Goal: Navigation & Orientation: Find specific page/section

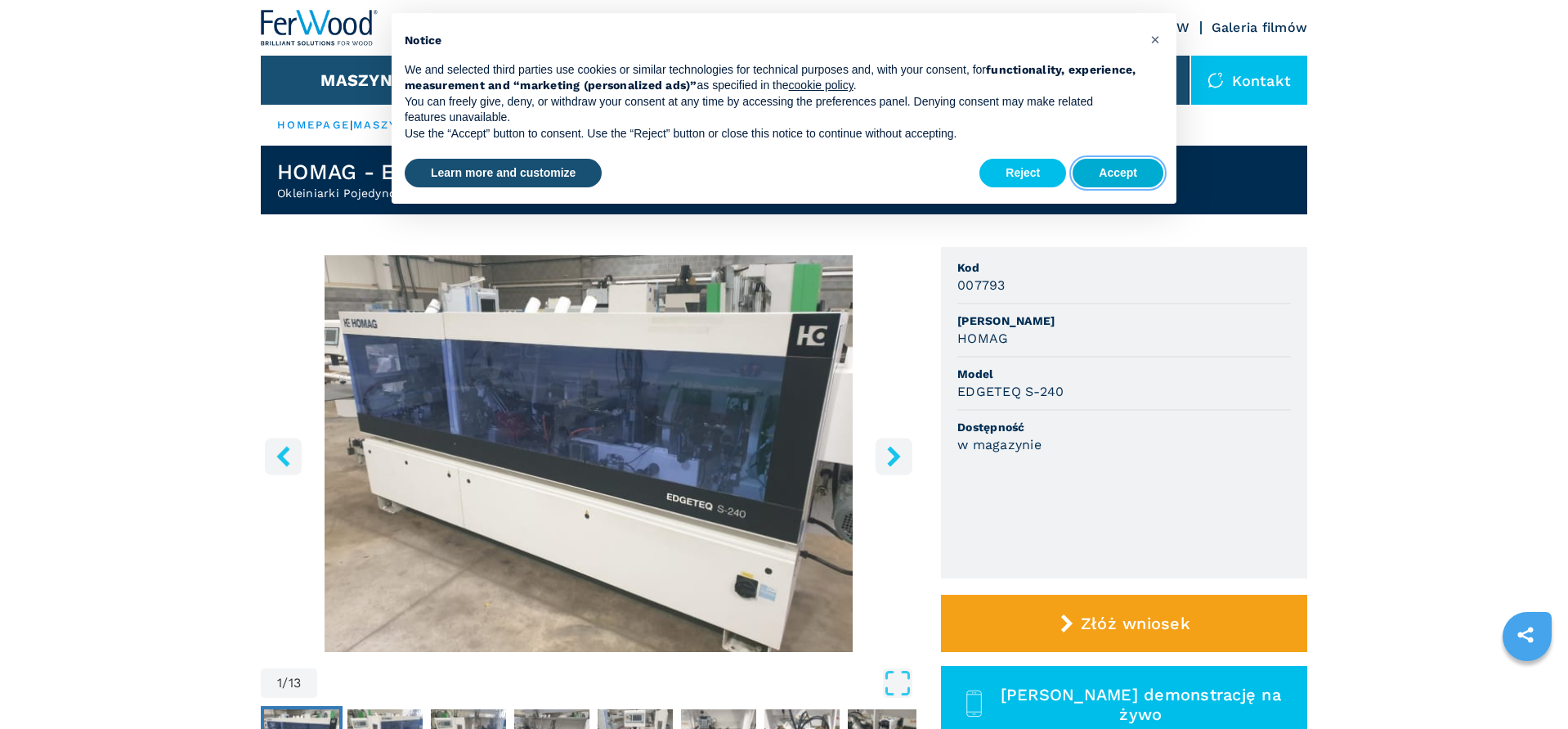
click at [1125, 174] on button "Accept" at bounding box center [1117, 173] width 90 height 29
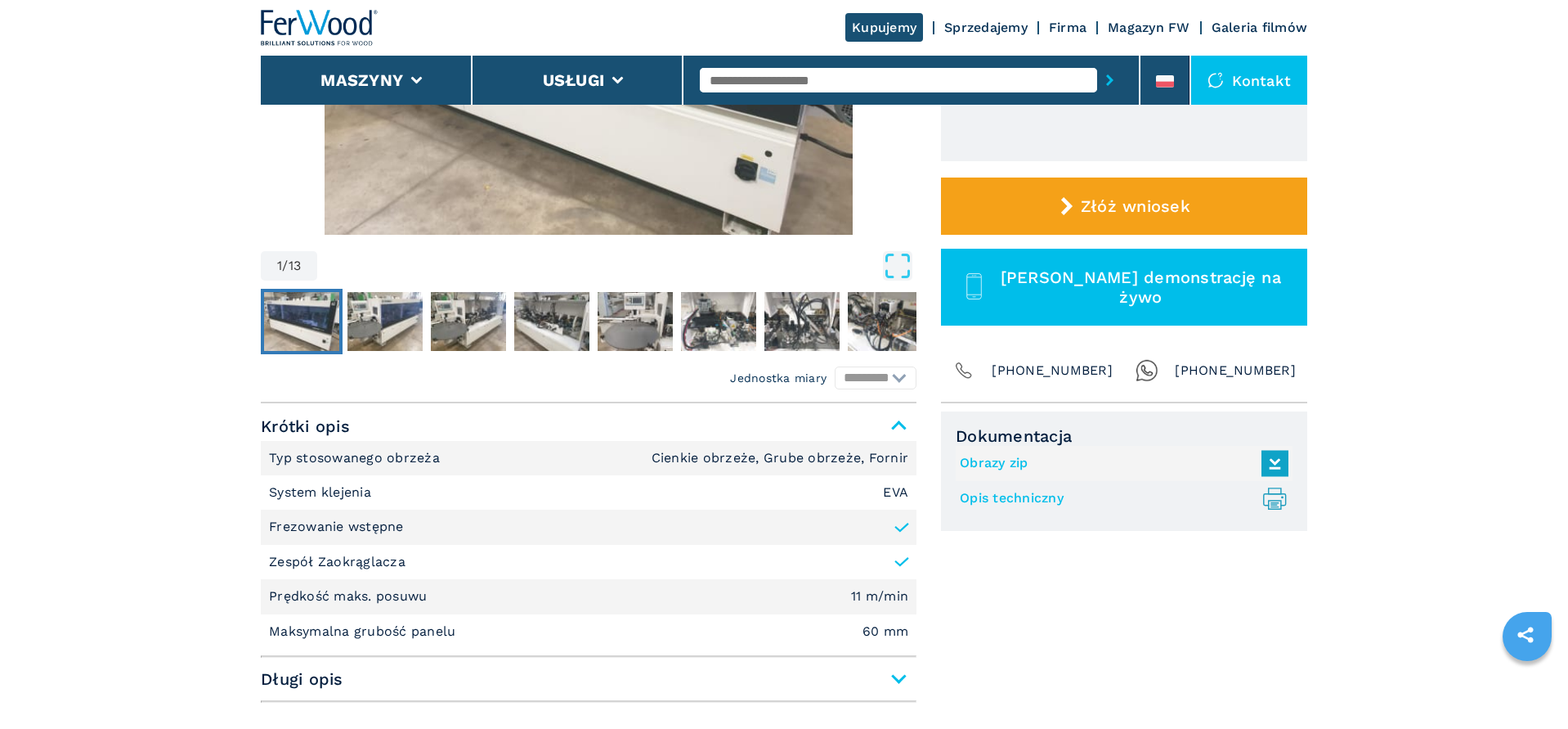
scroll to position [83, 0]
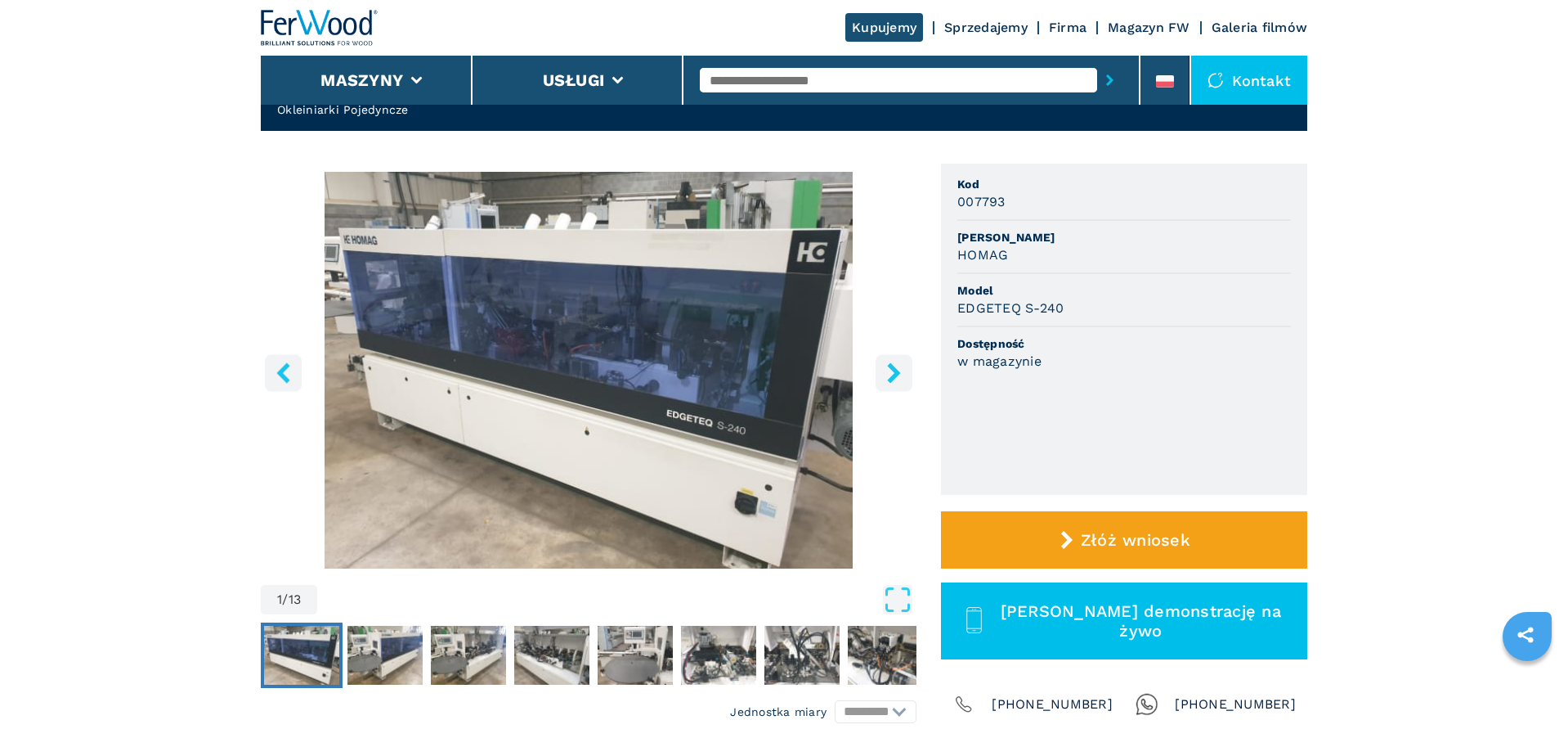
click at [894, 369] on icon "right-button" at bounding box center [893, 372] width 13 height 20
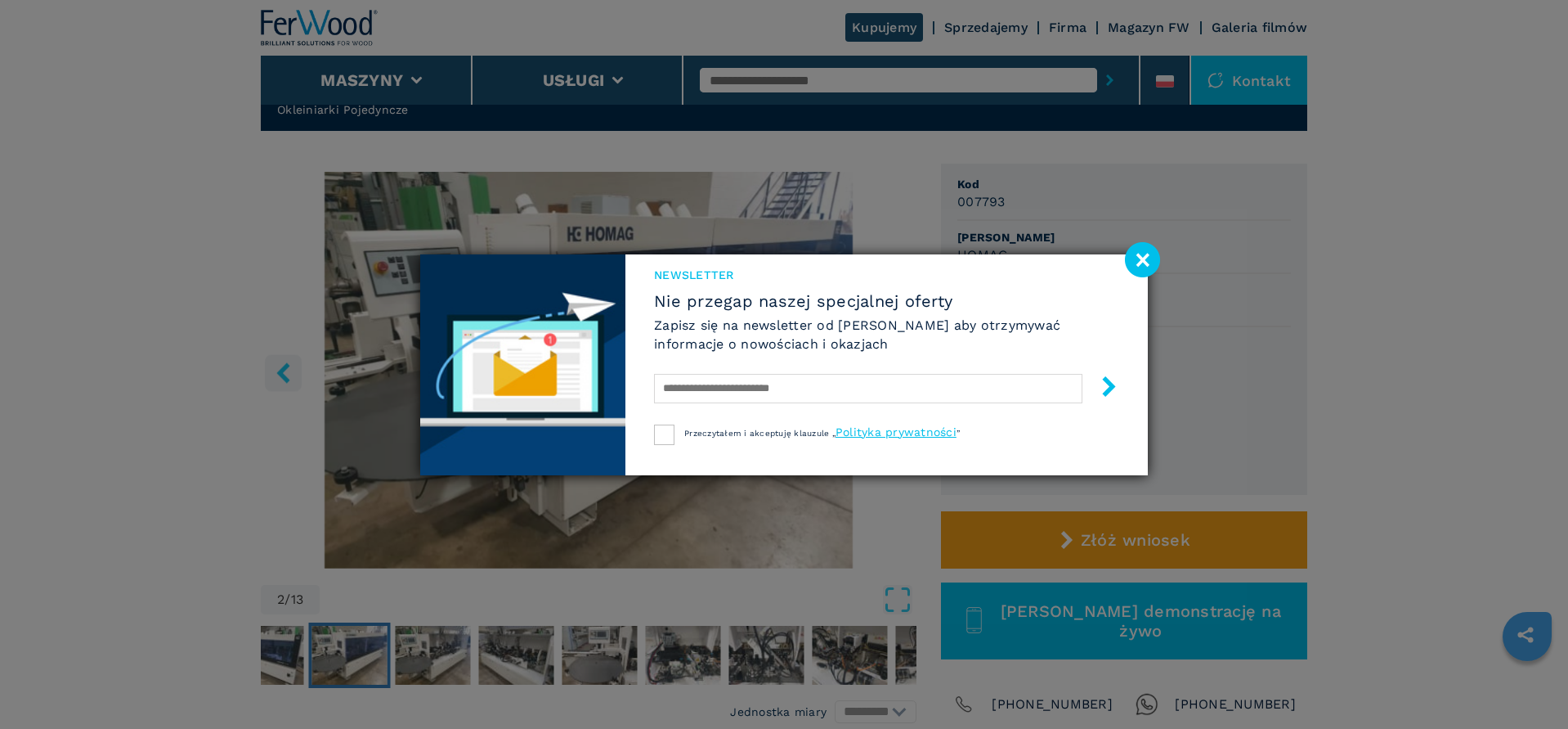
drag, startPoint x: 1148, startPoint y: 260, endPoint x: 1101, endPoint y: 278, distance: 50.3
click at [1148, 260] on image at bounding box center [1142, 259] width 35 height 35
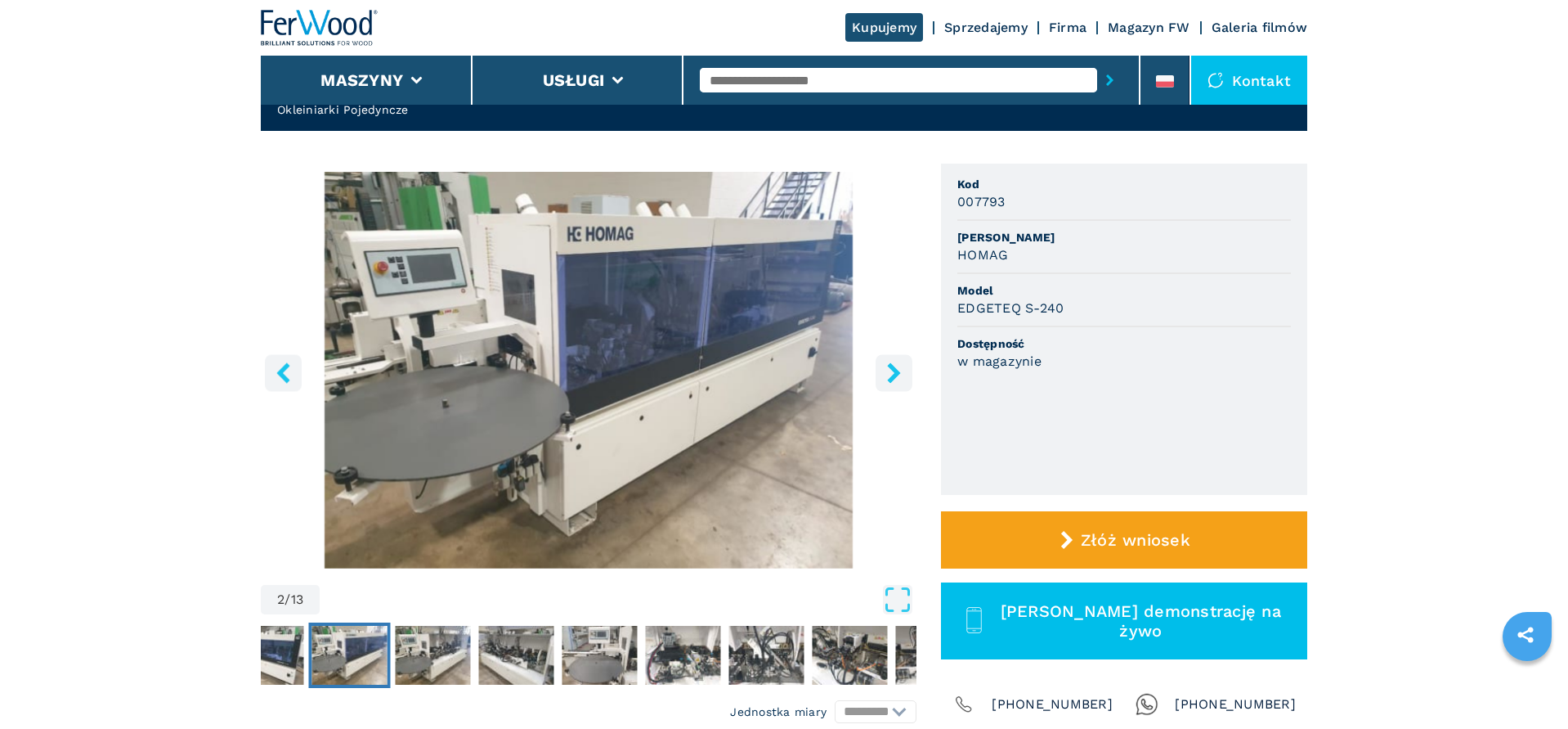
click at [894, 374] on icon "right-button" at bounding box center [893, 372] width 13 height 20
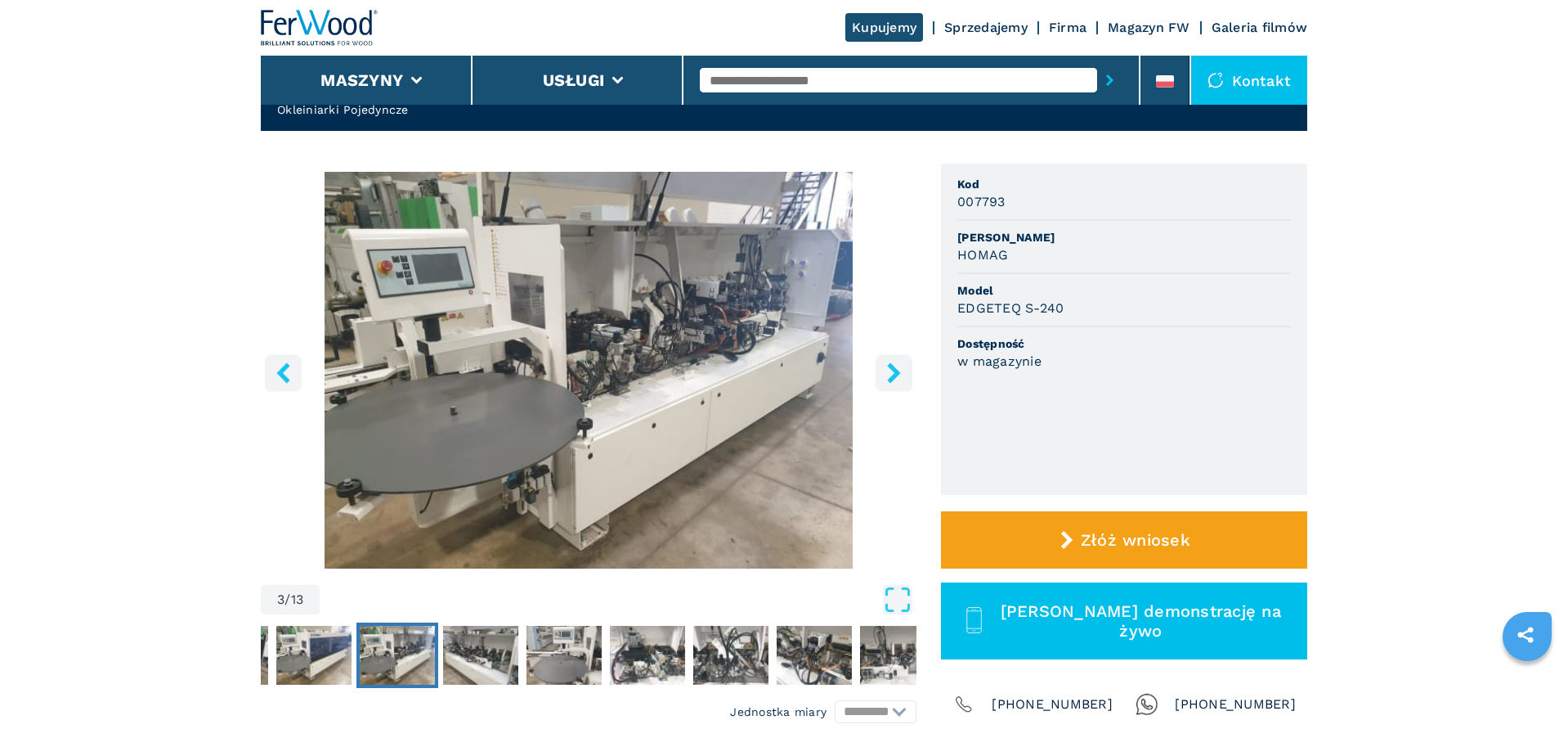
click at [894, 374] on icon "right-button" at bounding box center [893, 372] width 13 height 20
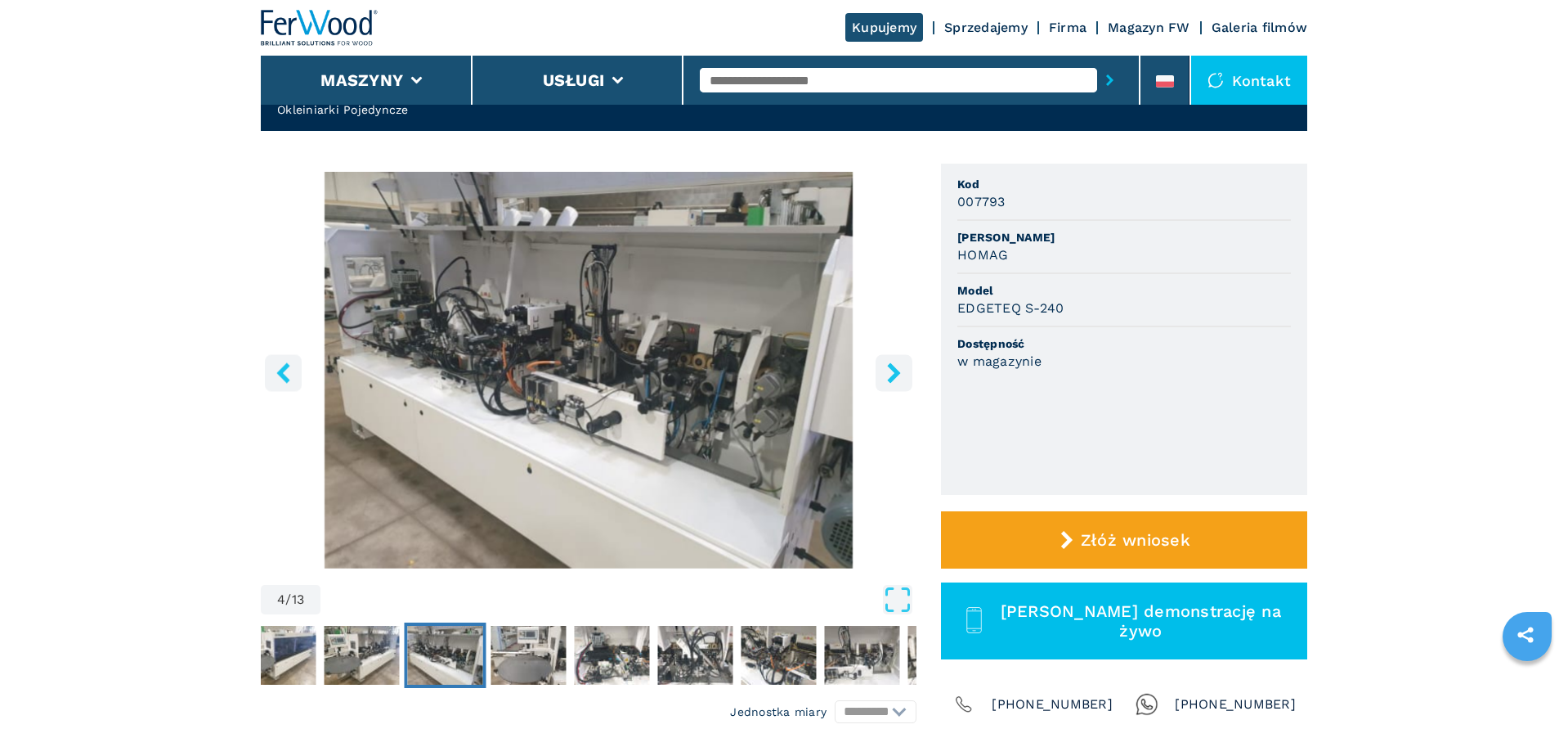
click at [894, 374] on icon "right-button" at bounding box center [893, 372] width 13 height 20
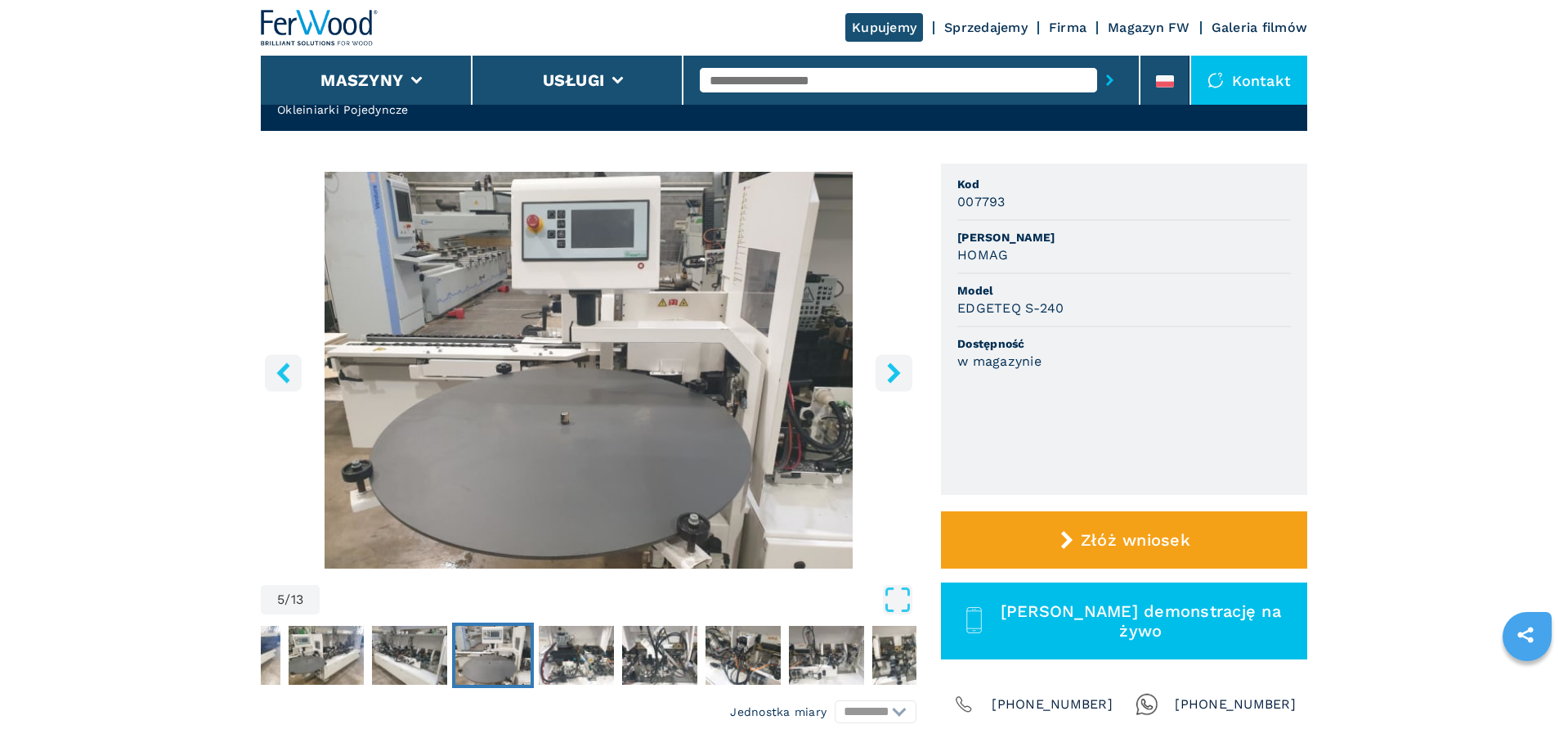
click at [894, 374] on icon "right-button" at bounding box center [893, 372] width 13 height 20
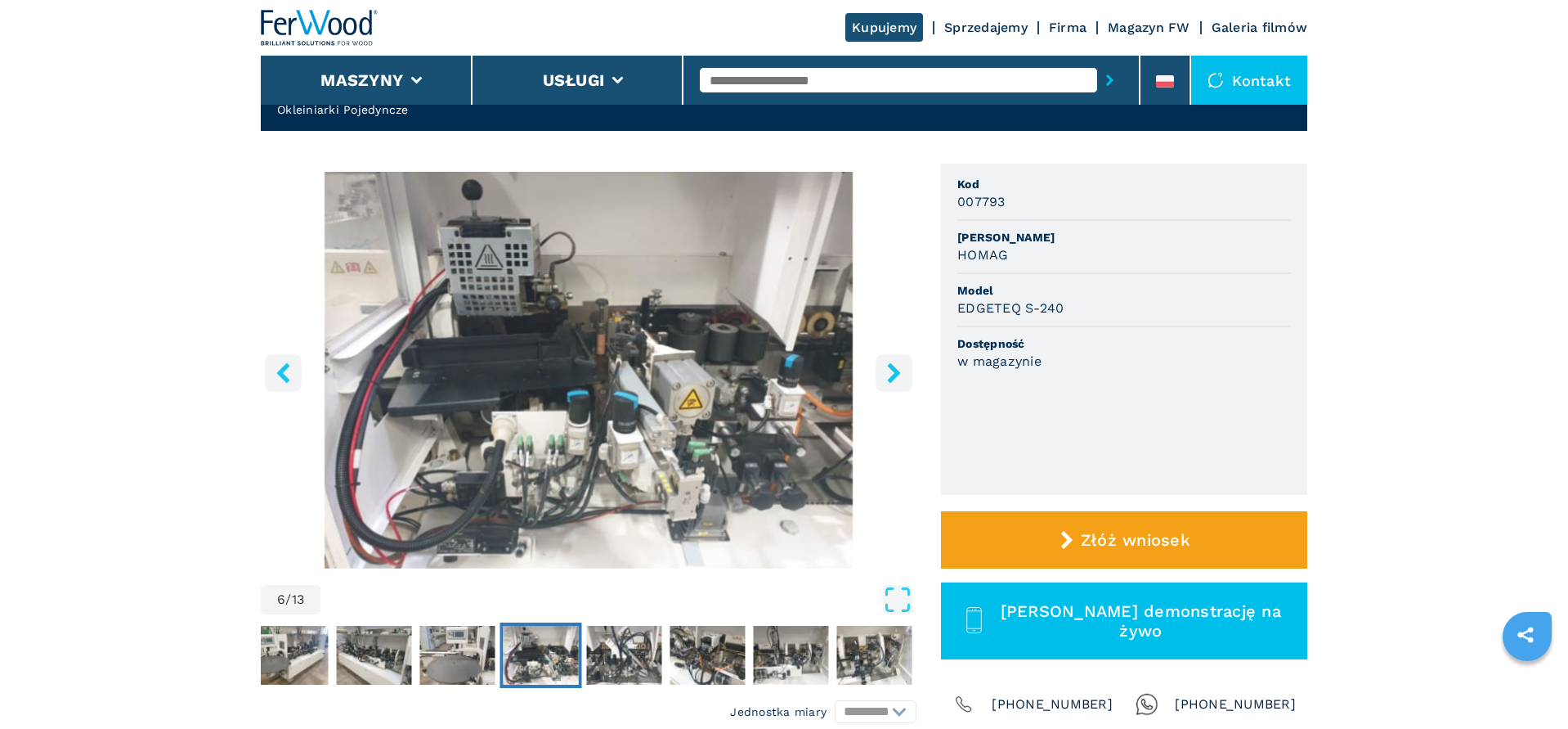
click at [894, 374] on icon "right-button" at bounding box center [893, 372] width 13 height 20
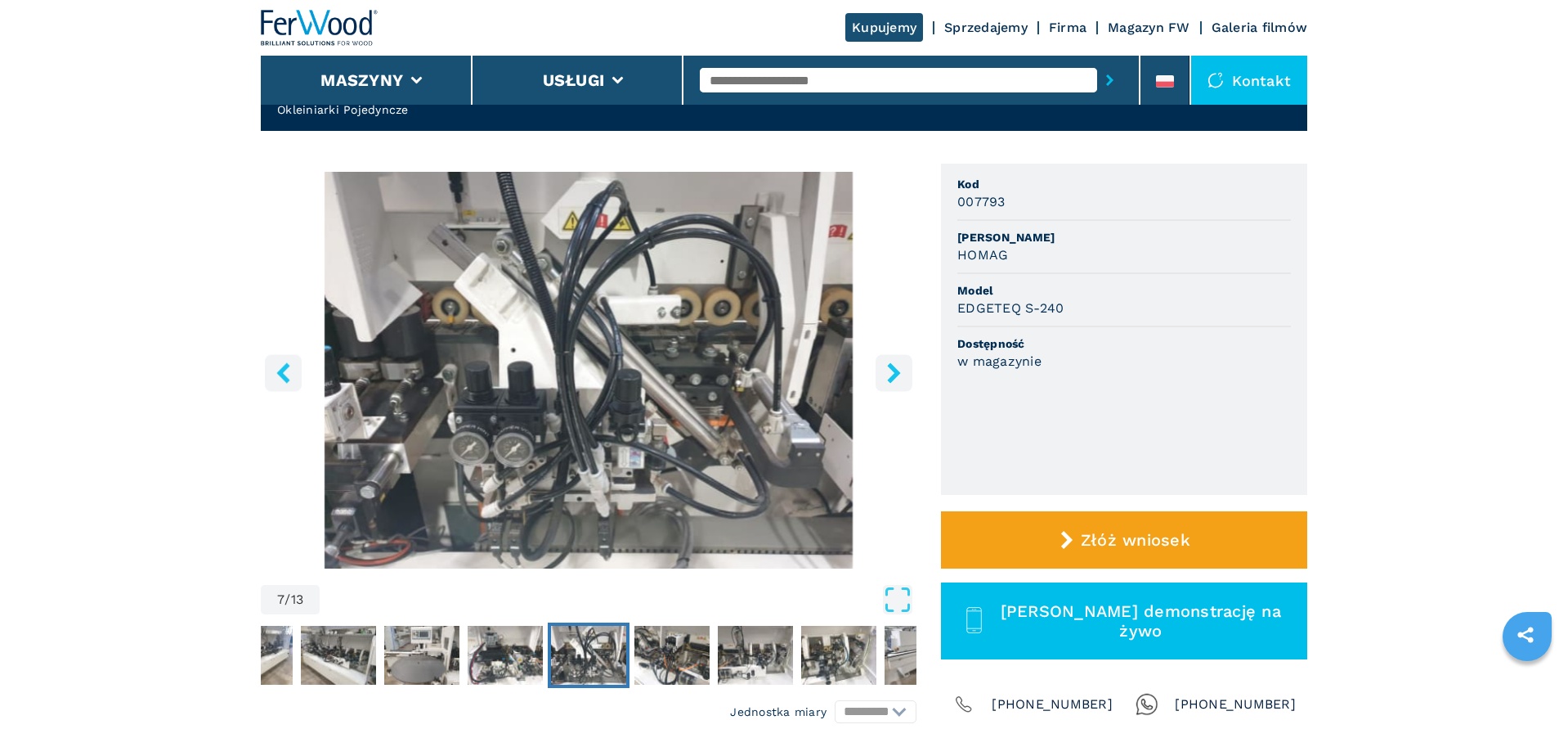
click at [894, 374] on icon "right-button" at bounding box center [893, 372] width 13 height 20
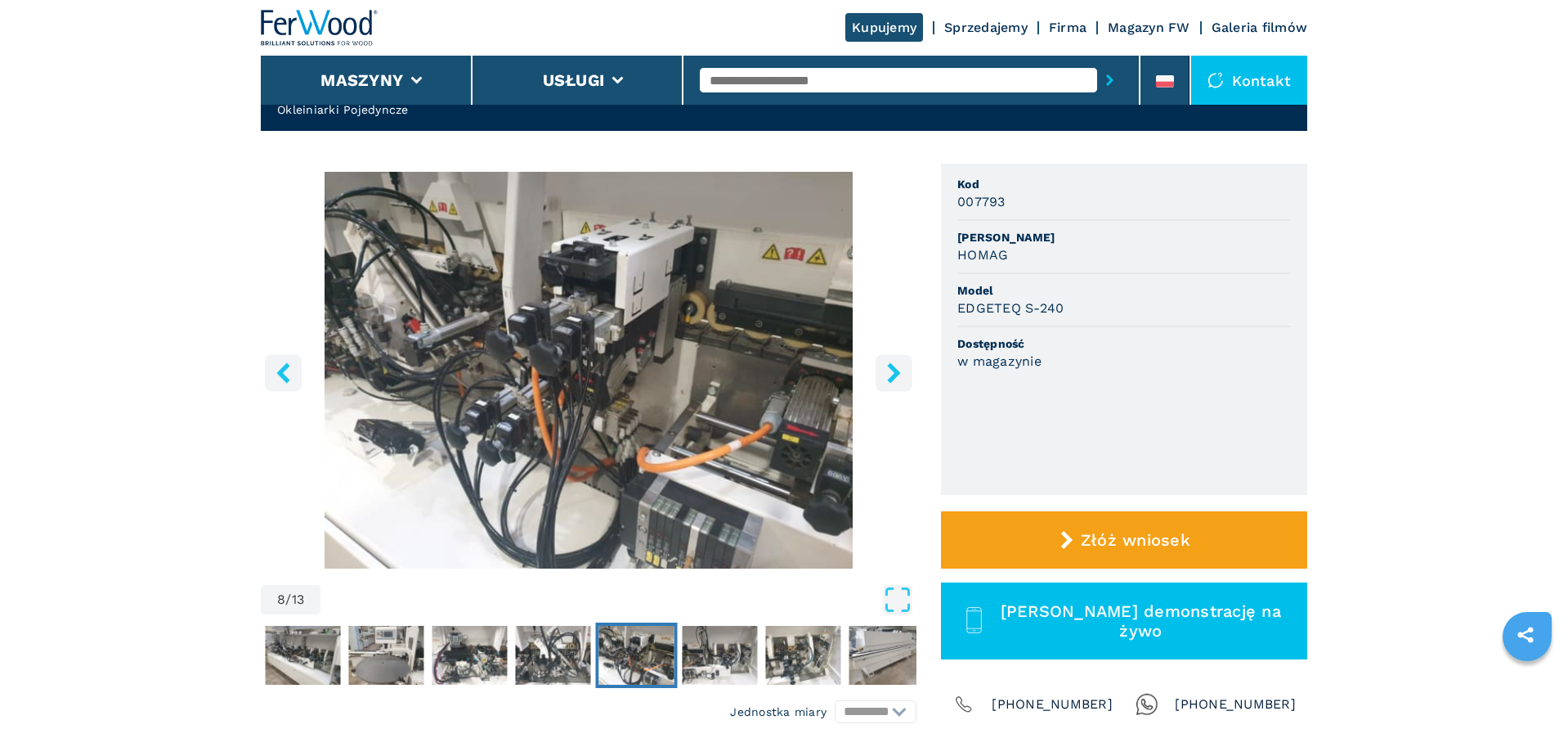
click at [894, 374] on icon "right-button" at bounding box center [893, 372] width 13 height 20
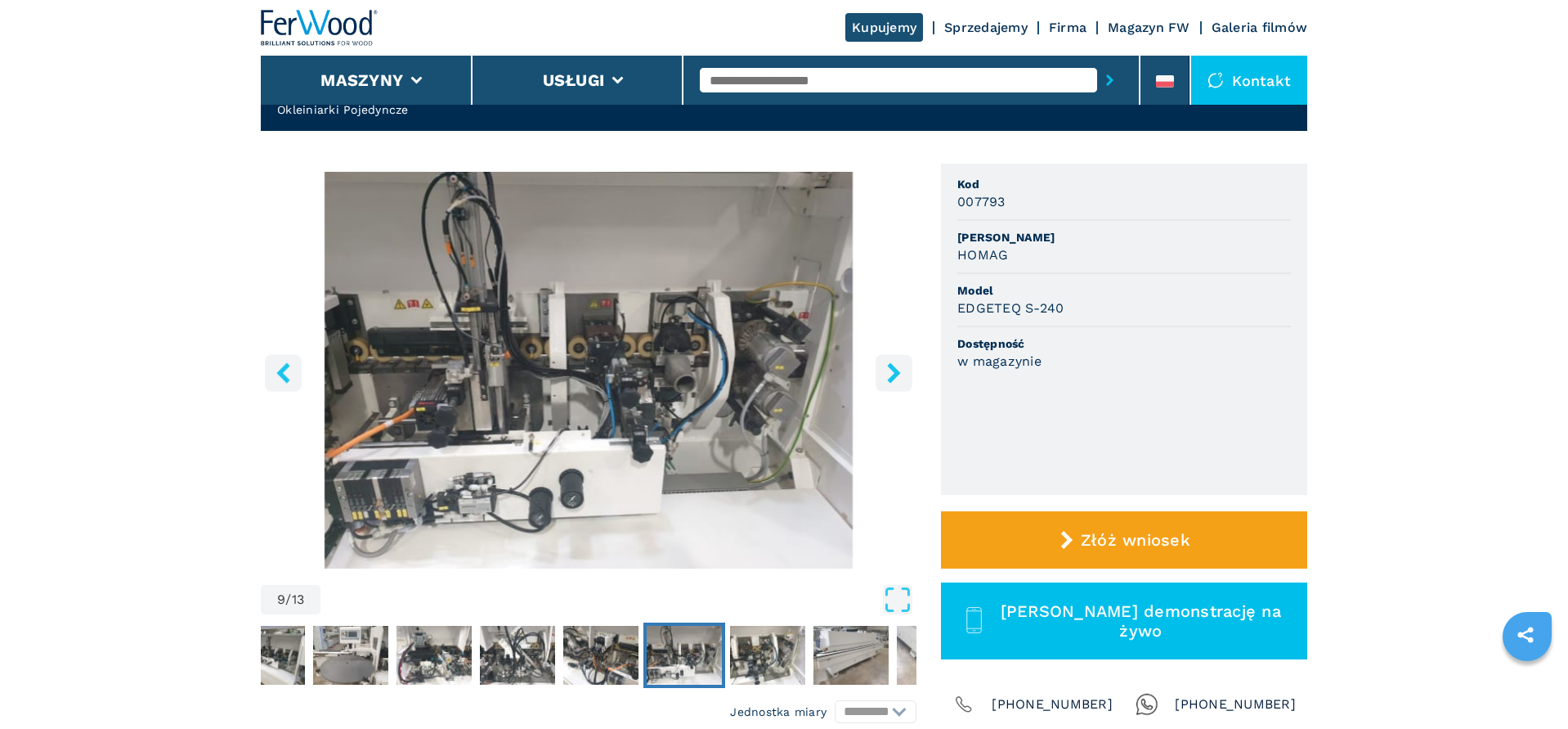
click at [894, 374] on icon "right-button" at bounding box center [893, 372] width 13 height 20
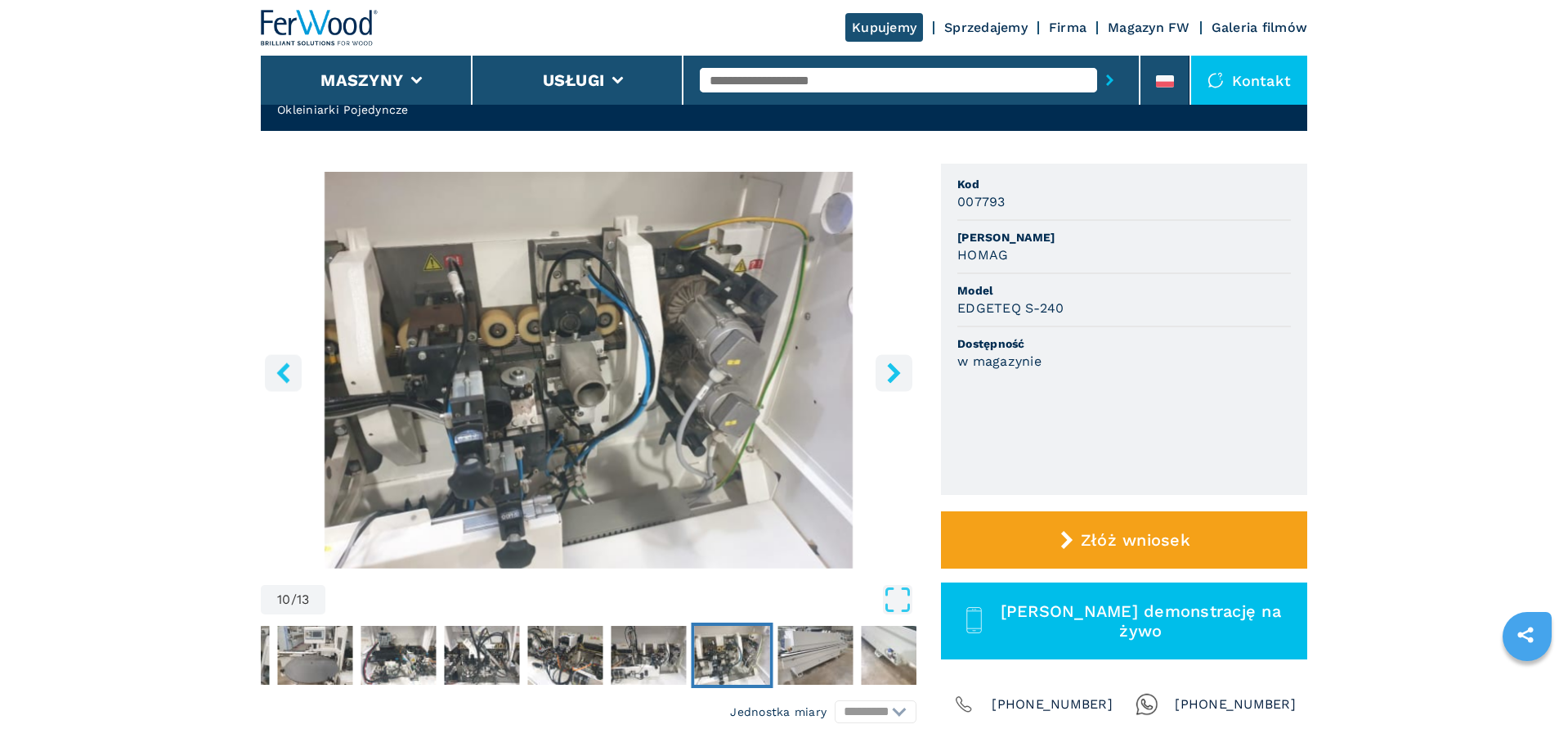
click at [894, 374] on icon "right-button" at bounding box center [893, 372] width 13 height 20
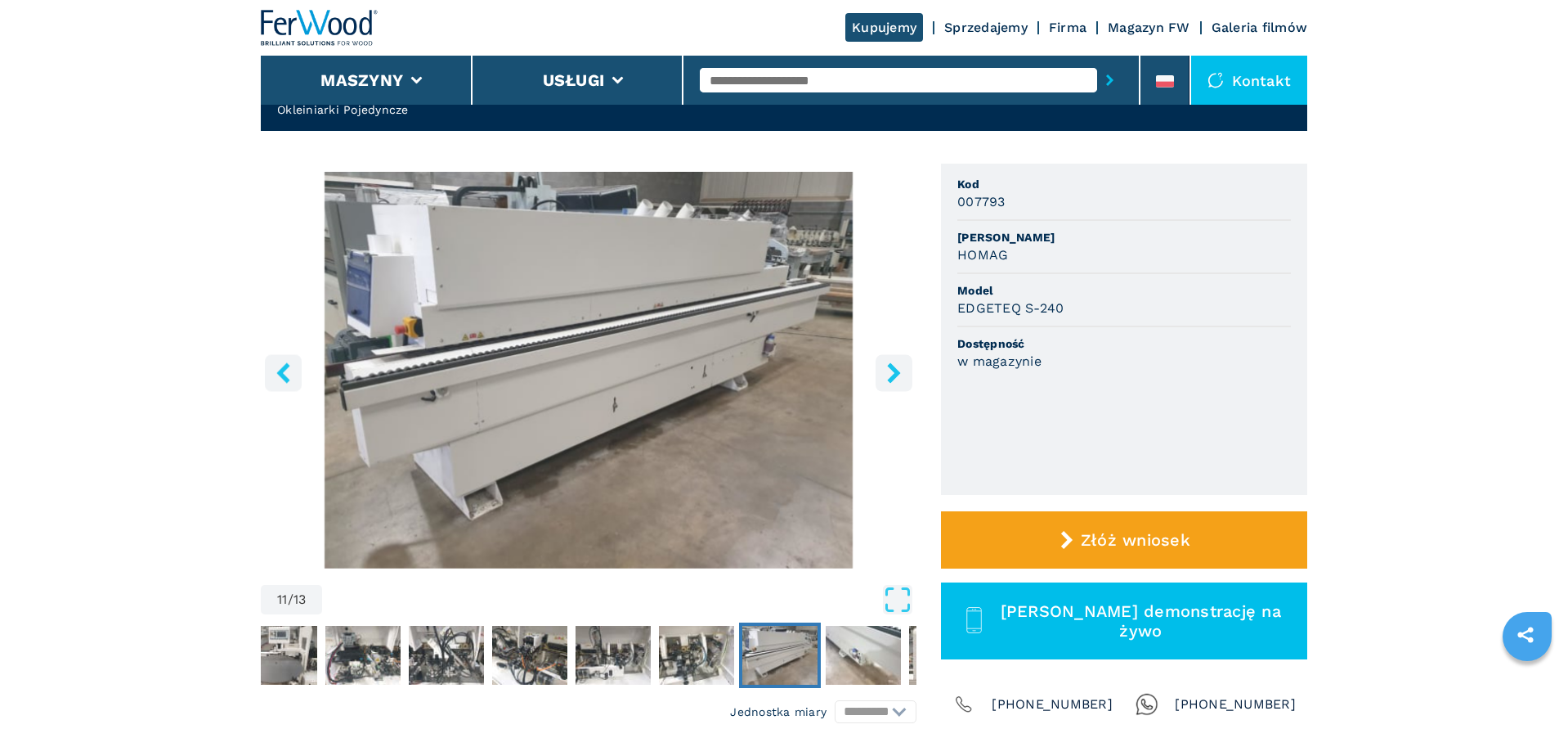
click at [894, 374] on icon "right-button" at bounding box center [893, 372] width 13 height 20
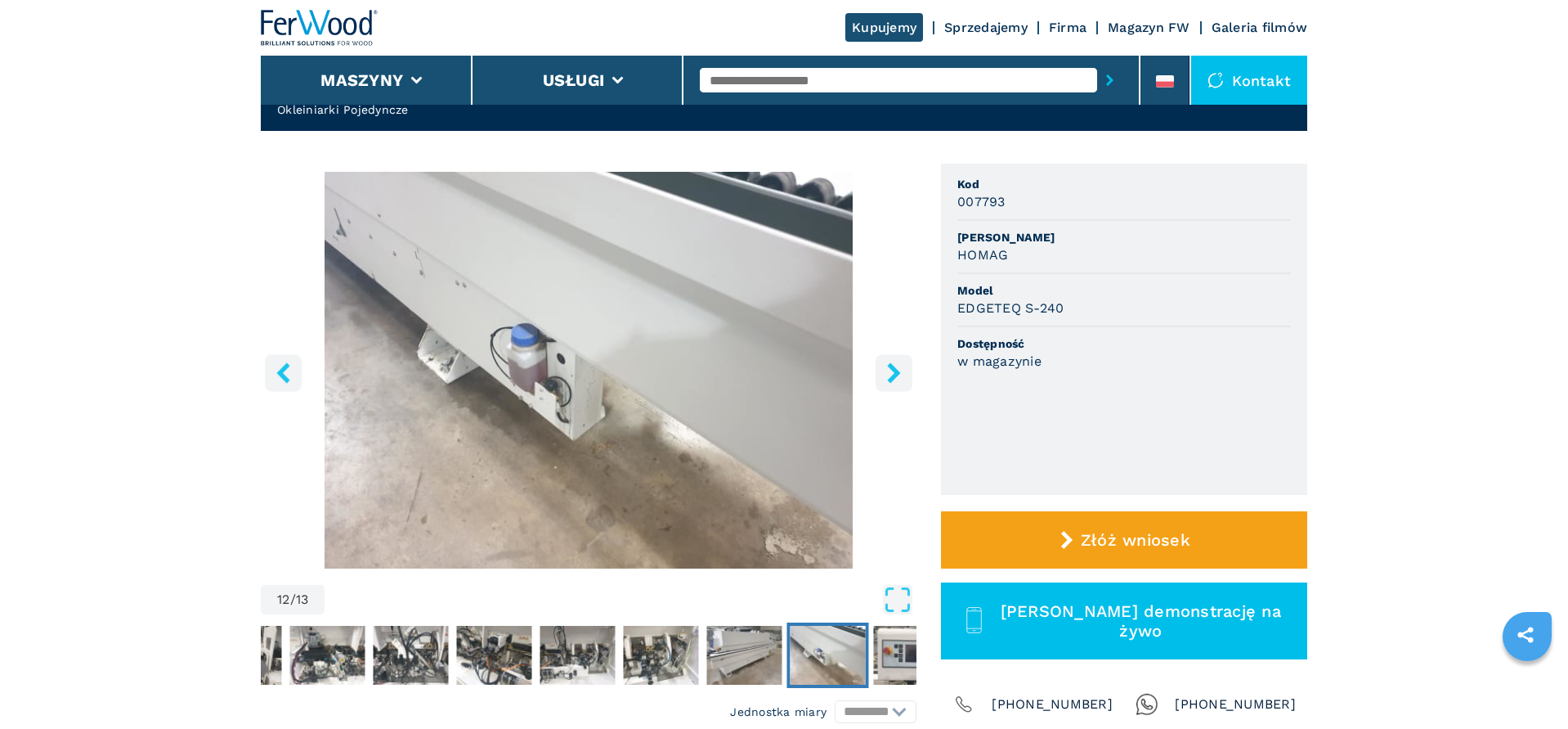
click at [894, 374] on icon "right-button" at bounding box center [893, 372] width 13 height 20
